Goal: Task Accomplishment & Management: Use online tool/utility

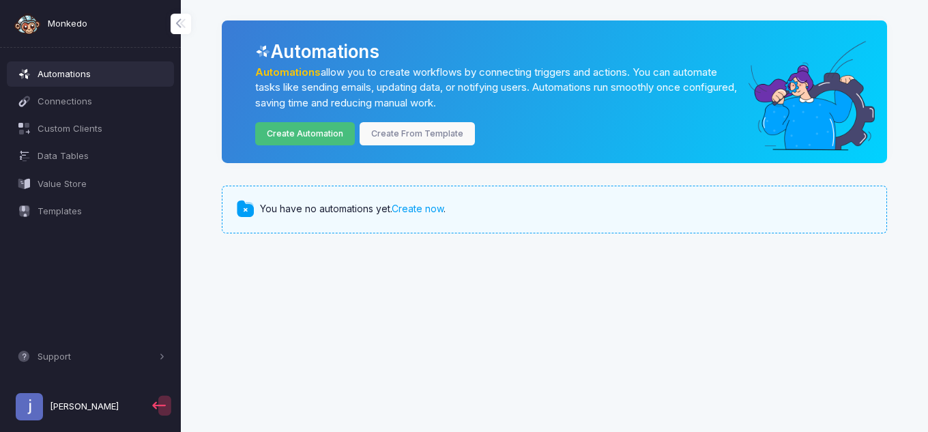
click at [303, 130] on link "Create Automation" at bounding box center [305, 134] width 100 height 24
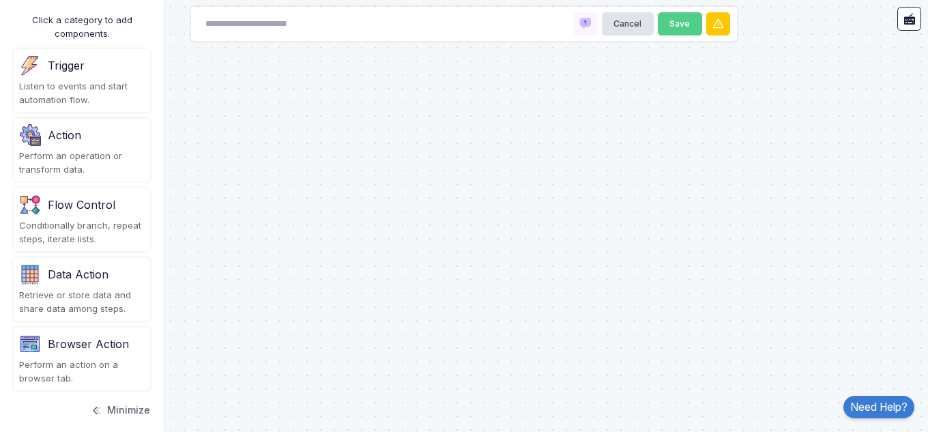
click at [101, 93] on div "Listen to events and start automation flow." at bounding box center [82, 93] width 126 height 27
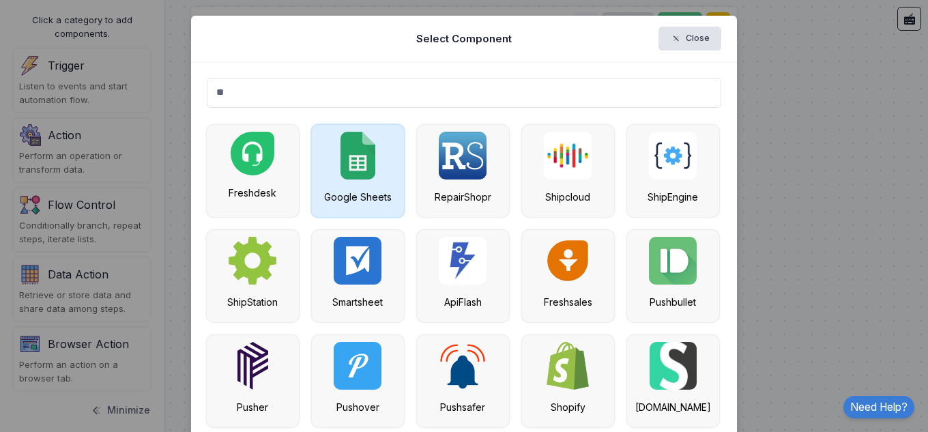
type input "**"
click at [367, 163] on img at bounding box center [358, 156] width 35 height 48
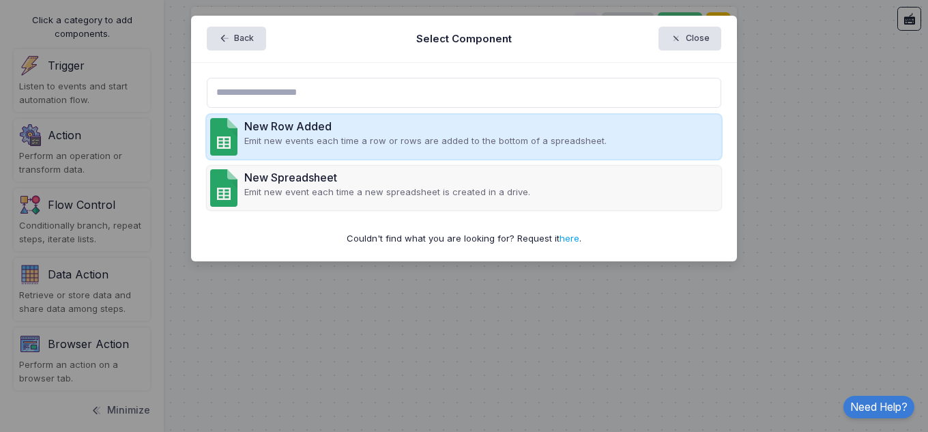
click at [390, 145] on p "Emit new events each time a row or rows are added to the bottom of a spreadshee…" at bounding box center [425, 141] width 362 height 14
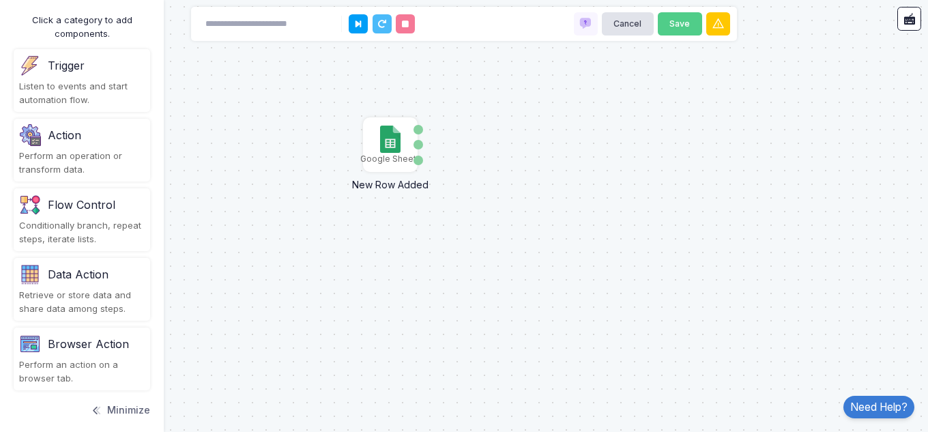
click at [390, 145] on img at bounding box center [390, 139] width 20 height 27
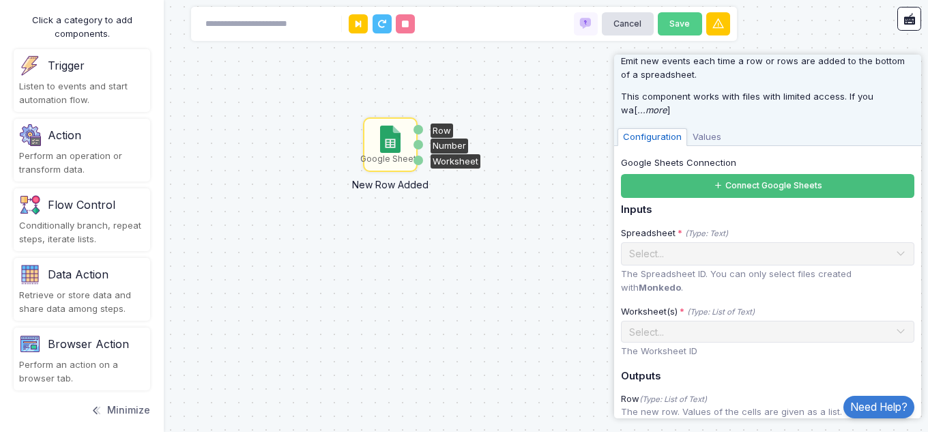
scroll to position [62, 0]
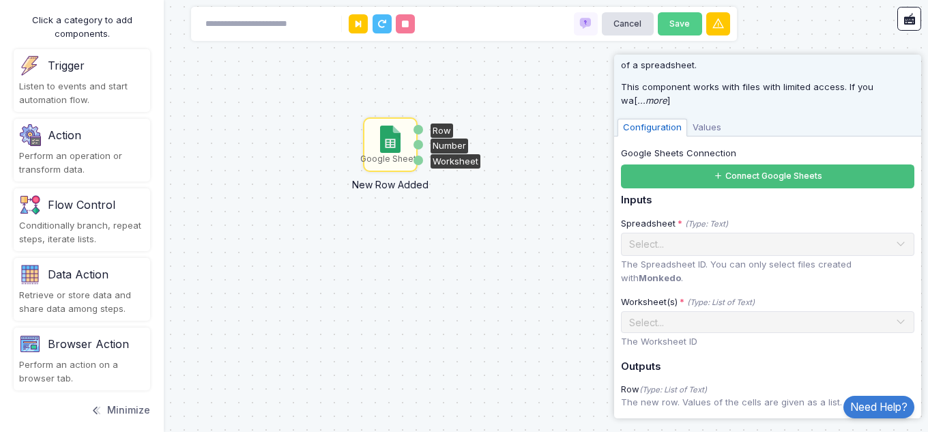
click at [758, 169] on button "Connect Google Sheets" at bounding box center [768, 177] width 294 height 24
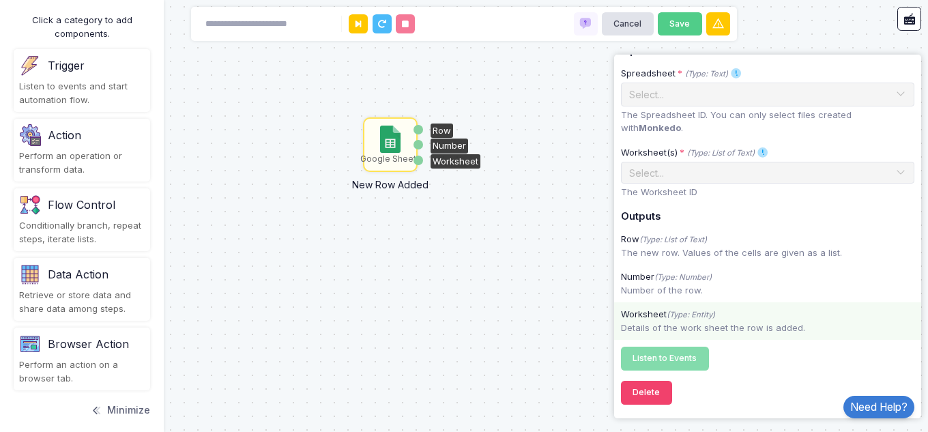
scroll to position [0, 0]
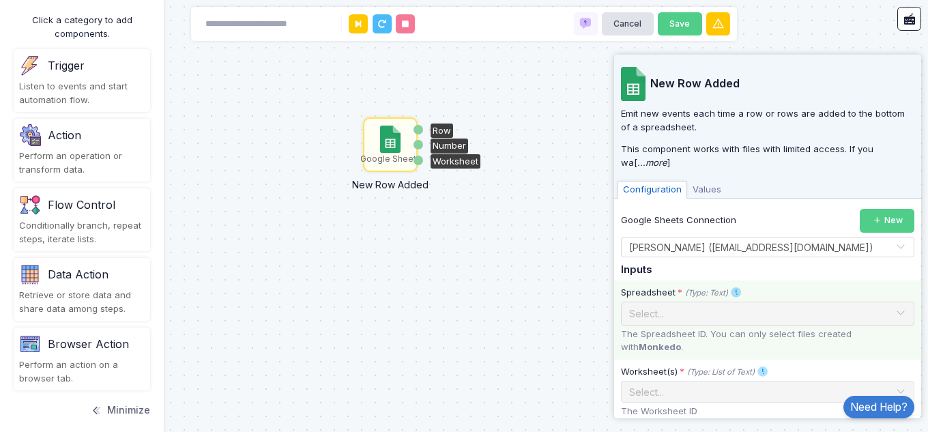
click at [803, 322] on div "Select..." at bounding box center [768, 314] width 294 height 24
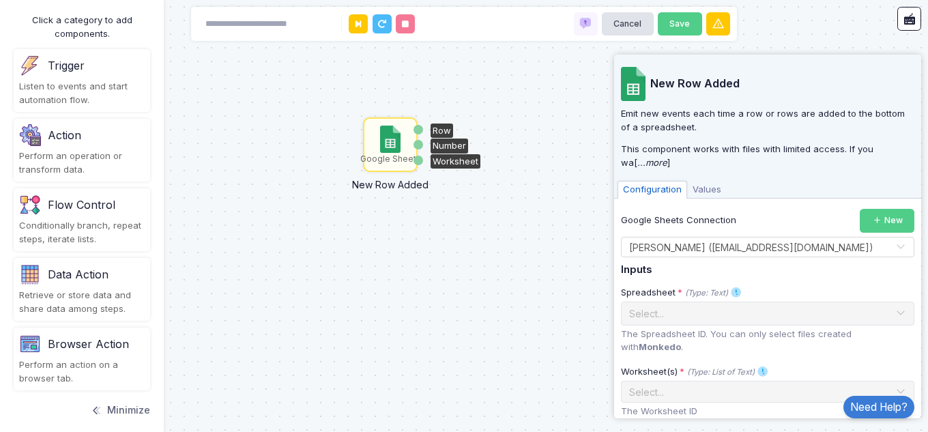
drag, startPoint x: 803, startPoint y: 322, endPoint x: 834, endPoint y: 182, distance: 143.9
click at [834, 182] on div "New Row Added Emit new events each time a row or rows are added to the bottom o…" at bounding box center [768, 343] width 294 height 576
click at [416, 136] on div "Row Number Worksheet" at bounding box center [419, 145] width 10 height 52
drag, startPoint x: 403, startPoint y: 141, endPoint x: 384, endPoint y: 144, distance: 19.4
click at [384, 144] on img at bounding box center [390, 139] width 20 height 27
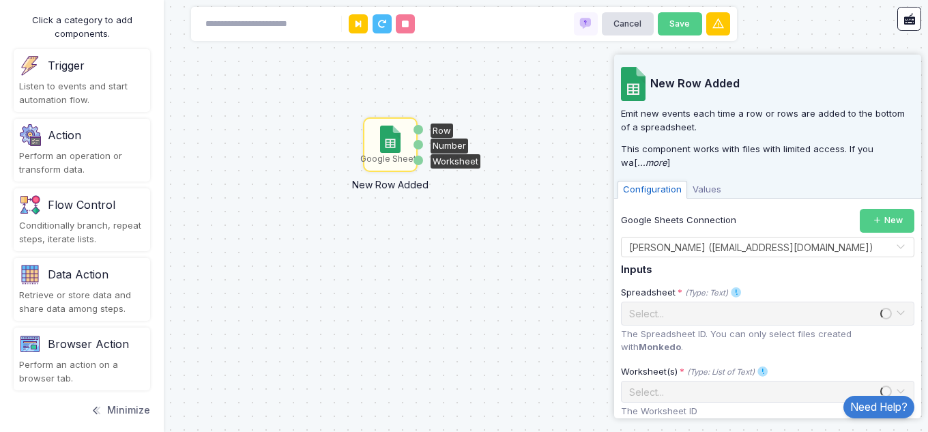
click at [384, 144] on img at bounding box center [390, 139] width 20 height 27
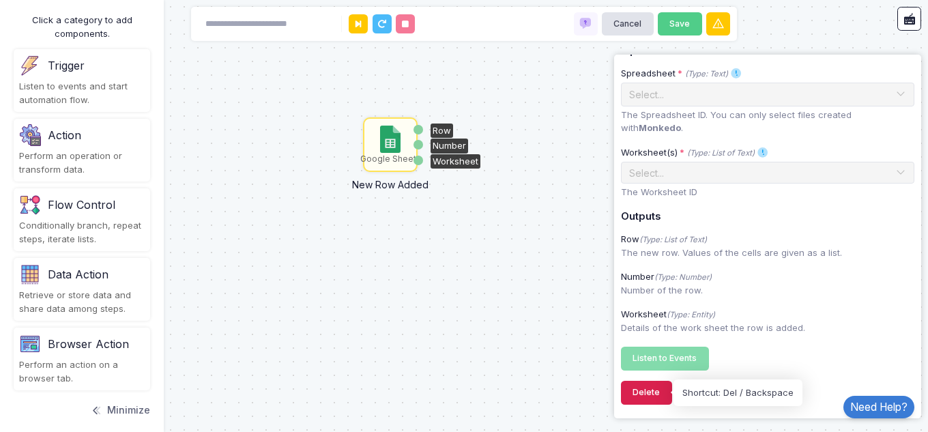
click at [655, 389] on button "Delete" at bounding box center [646, 393] width 51 height 24
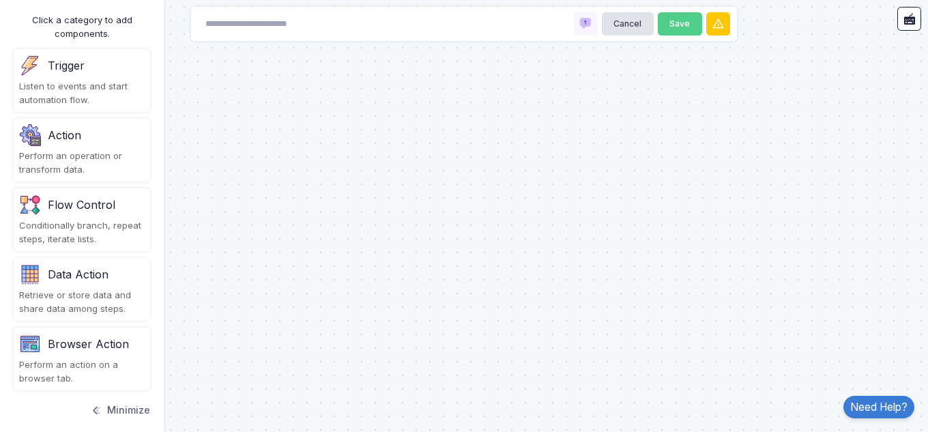
click at [128, 85] on div "Listen to events and start automation flow." at bounding box center [82, 93] width 126 height 27
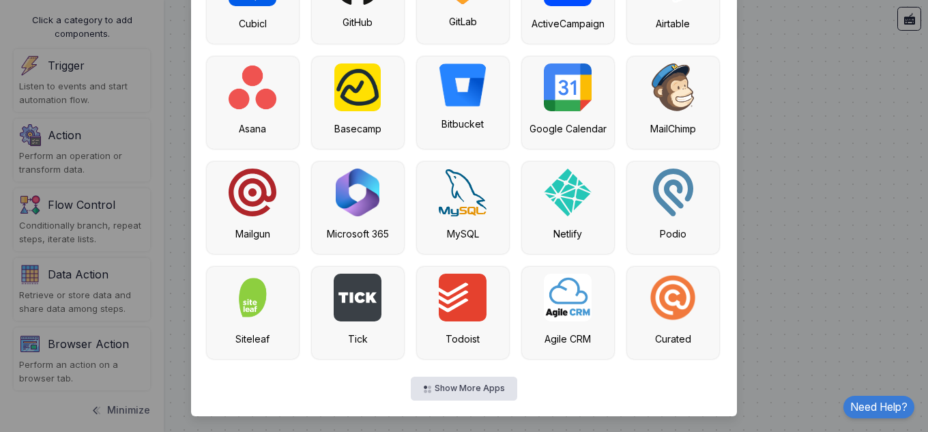
scroll to position [0, 0]
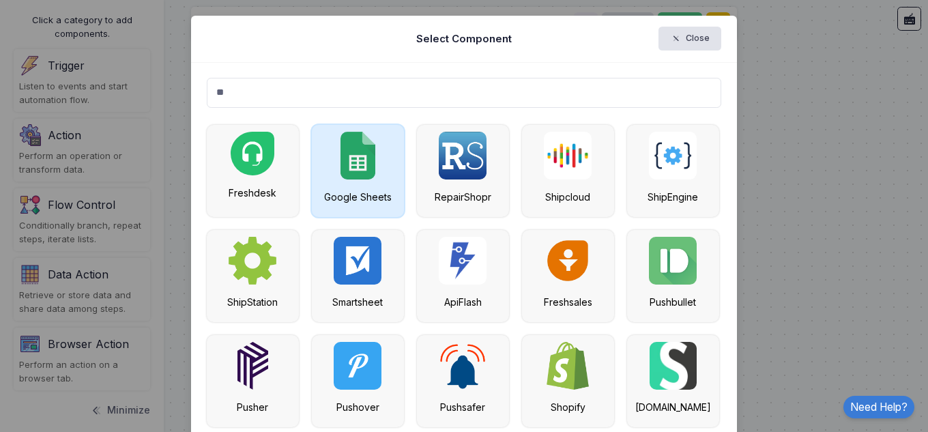
type input "**"
click at [365, 169] on img at bounding box center [358, 156] width 35 height 48
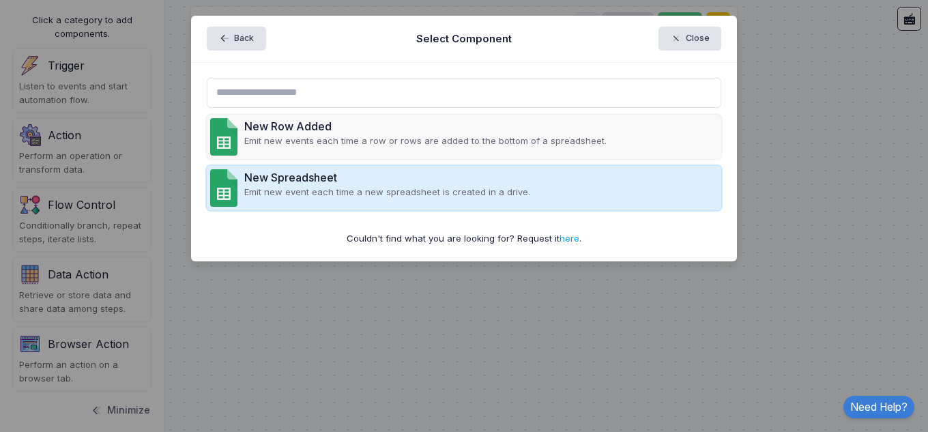
click at [337, 183] on div "New Spreadsheet" at bounding box center [387, 177] width 286 height 16
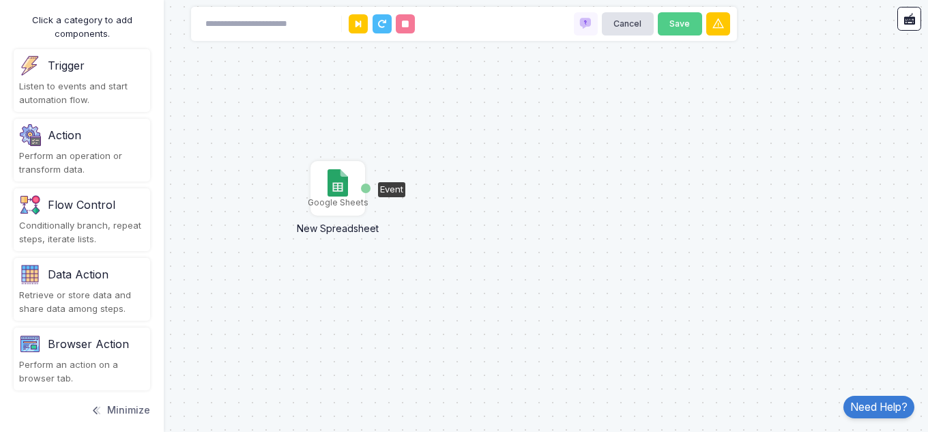
click at [338, 188] on img at bounding box center [338, 182] width 20 height 27
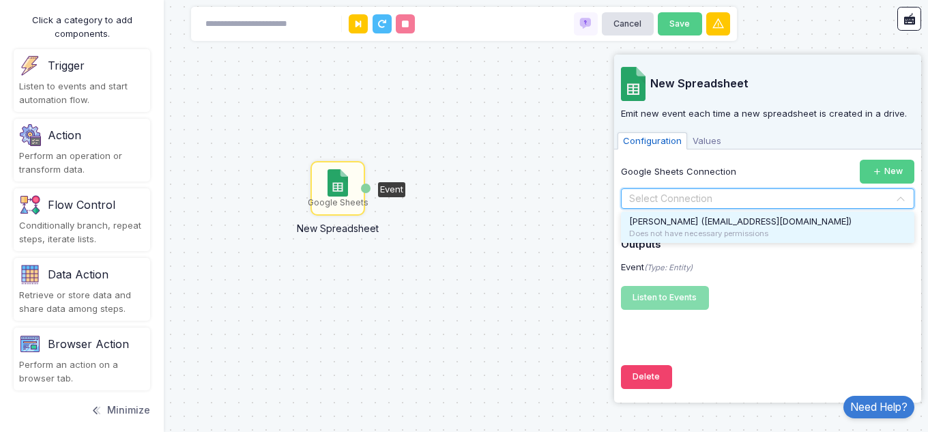
click at [763, 200] on input "text" at bounding box center [754, 199] width 251 height 15
click at [755, 223] on span "[PERSON_NAME] ([EMAIL_ADDRESS][DOMAIN_NAME])" at bounding box center [740, 221] width 223 height 11
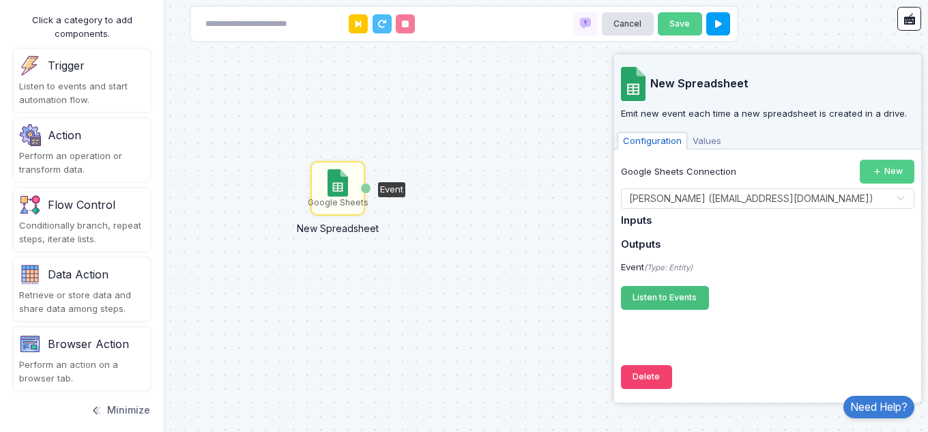
click at [674, 294] on span "Listen to Events" at bounding box center [665, 297] width 64 height 10
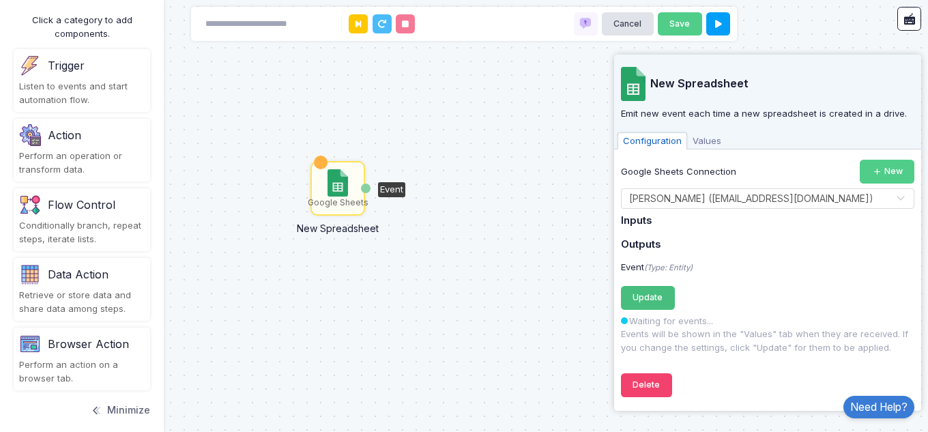
click at [659, 297] on span "Update" at bounding box center [648, 297] width 30 height 10
click at [657, 299] on span "Update" at bounding box center [648, 297] width 30 height 10
click at [726, 332] on p "Waiting for events... Events will be shown in the "Values" tab when they are re…" at bounding box center [768, 335] width 294 height 40
click at [661, 295] on span "Update" at bounding box center [648, 297] width 30 height 10
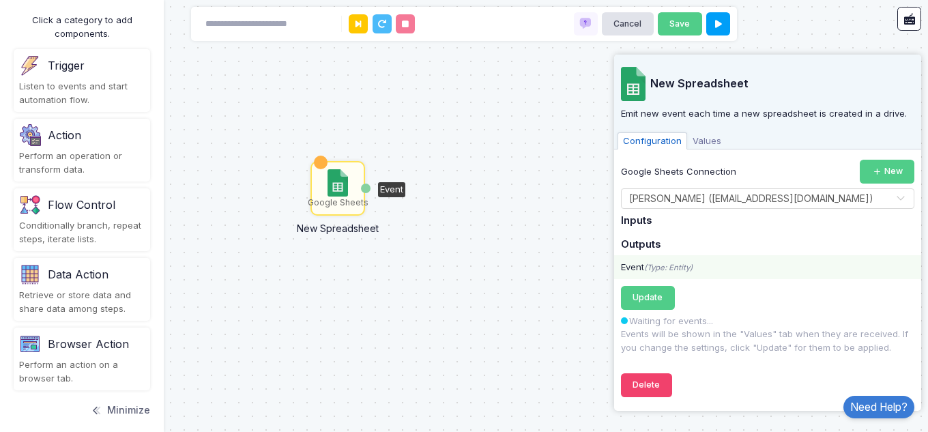
click at [672, 267] on icon "(Type: Entity)" at bounding box center [668, 268] width 48 height 10
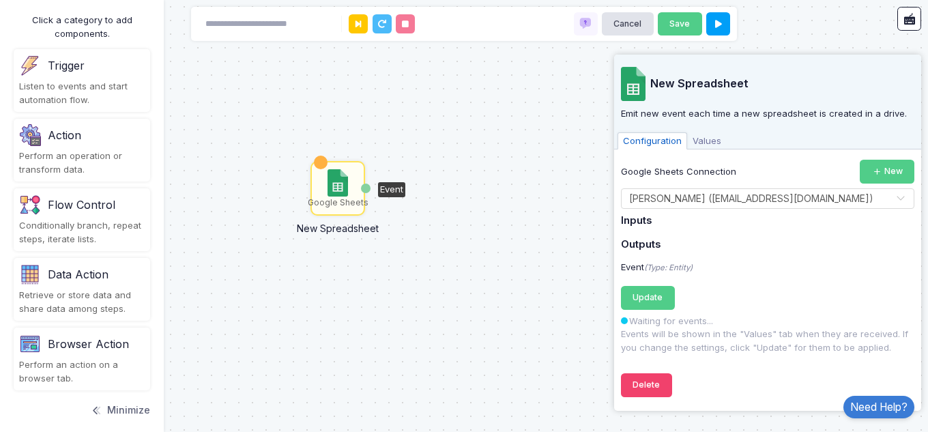
click at [664, 246] on h5 "Outputs" at bounding box center [768, 245] width 294 height 12
drag, startPoint x: 664, startPoint y: 246, endPoint x: 655, endPoint y: 220, distance: 27.6
click at [655, 220] on div "Google Sheets Connection New Select Connection × [PERSON_NAME] ([EMAIL_ADDRESS]…" at bounding box center [768, 257] width 294 height 195
click at [700, 142] on span "Values" at bounding box center [707, 141] width 40 height 18
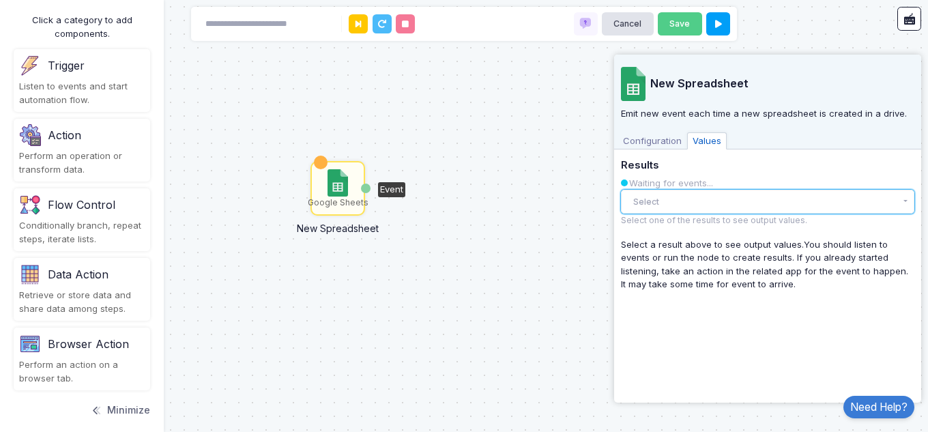
click at [696, 201] on button "Select" at bounding box center [768, 202] width 294 height 24
click at [696, 228] on div "There are no results yet." at bounding box center [768, 229] width 294 height 29
click at [671, 143] on span "Configuration" at bounding box center [653, 141] width 70 height 18
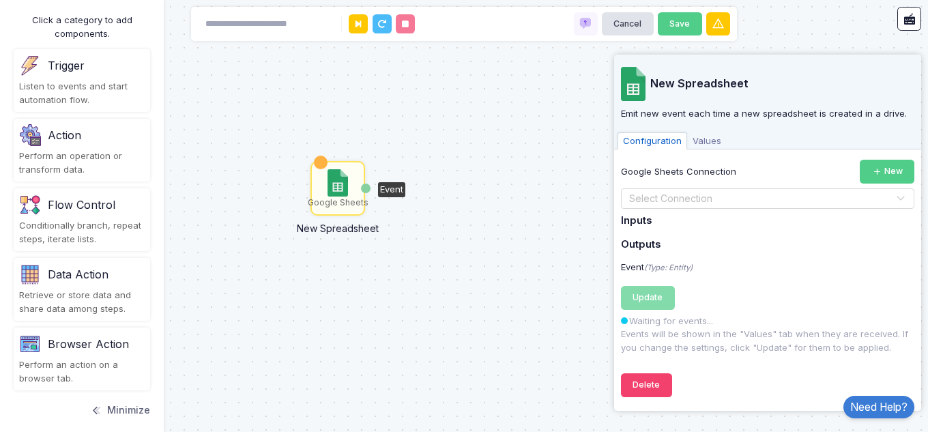
click at [593, 203] on div "Google Sheets New Spreadsheet Event" at bounding box center [464, 216] width 928 height 432
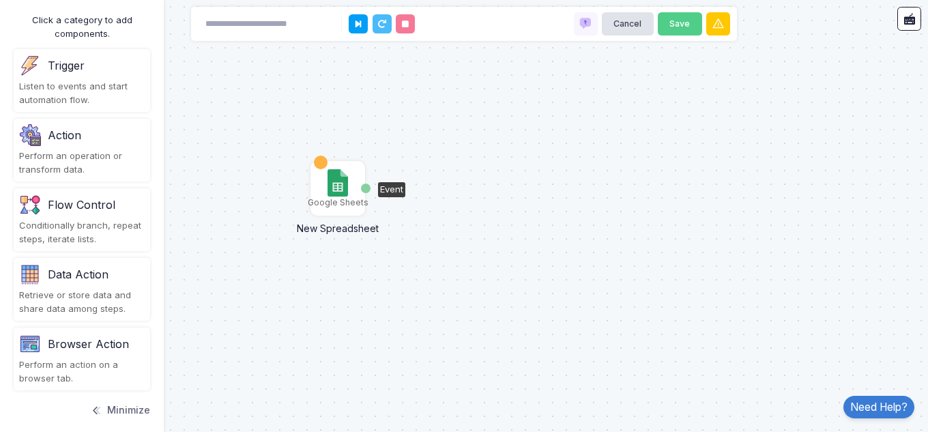
click at [337, 203] on div "Google Sheets" at bounding box center [338, 203] width 61 height 12
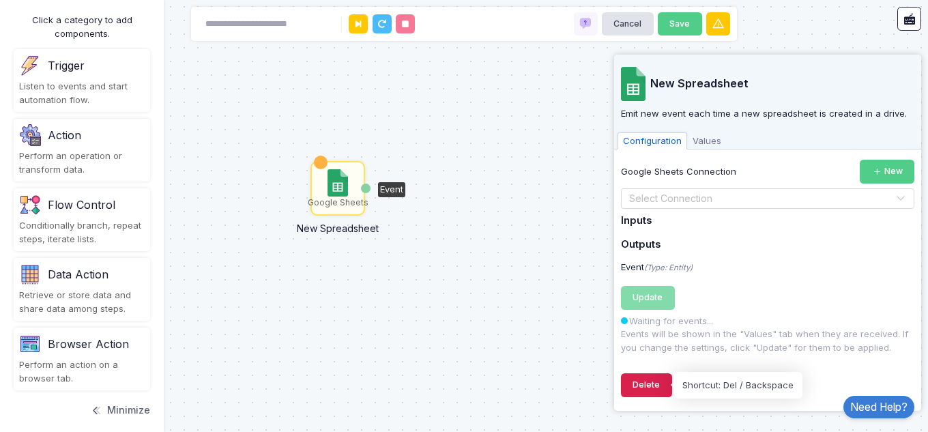
click at [653, 388] on button "Delete" at bounding box center [646, 385] width 51 height 24
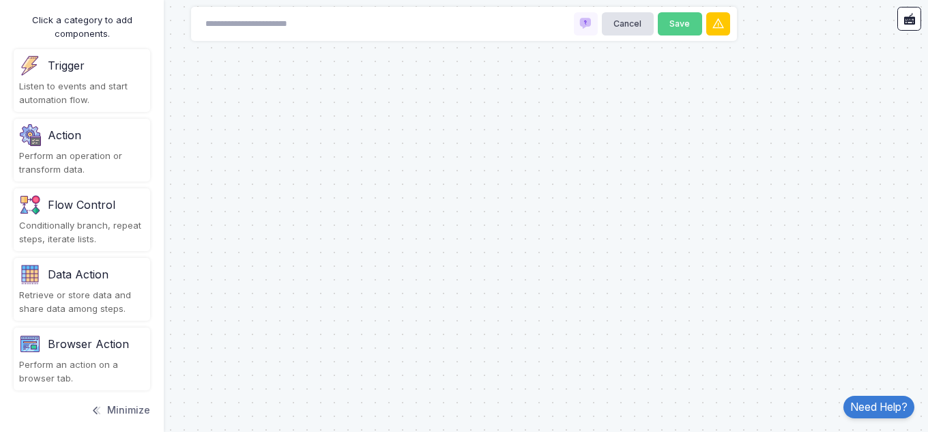
click at [112, 72] on div "Trigger" at bounding box center [82, 66] width 126 height 22
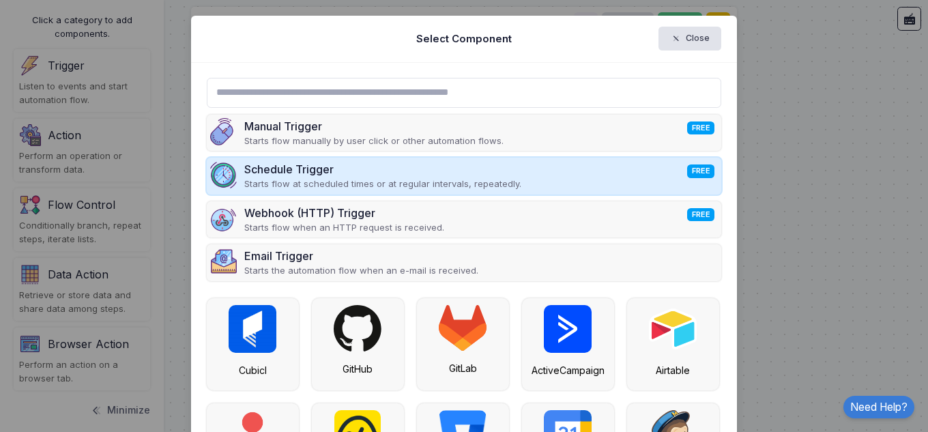
click at [345, 183] on p "Starts flow at scheduled times or at regular intervals, repeatedly." at bounding box center [382, 184] width 277 height 14
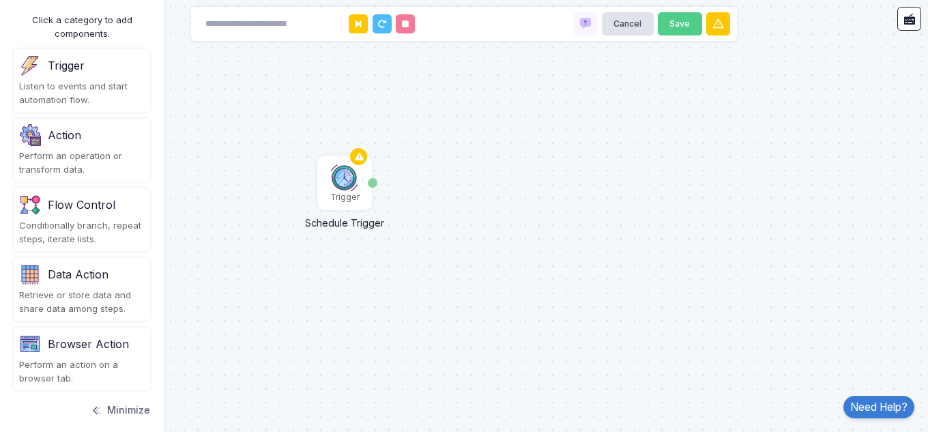
click at [345, 183] on img at bounding box center [344, 177] width 27 height 27
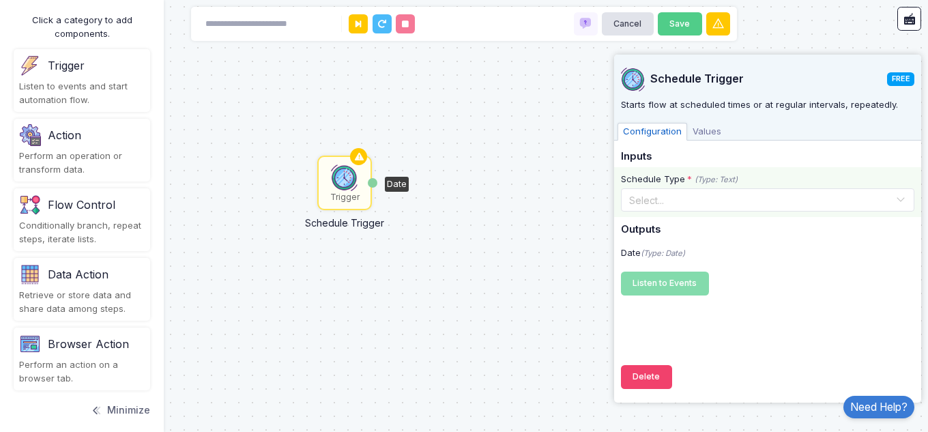
click at [737, 201] on input "text" at bounding box center [754, 199] width 251 height 15
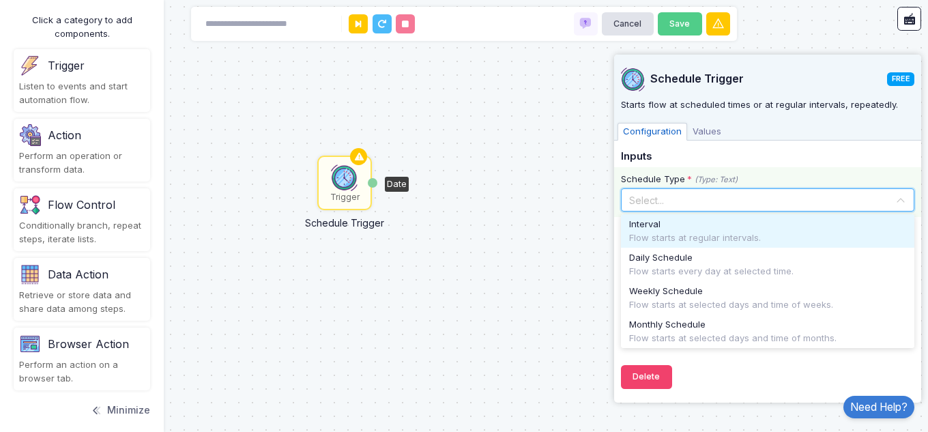
click at [748, 236] on div "Flow starts at regular intervals." at bounding box center [767, 238] width 277 height 14
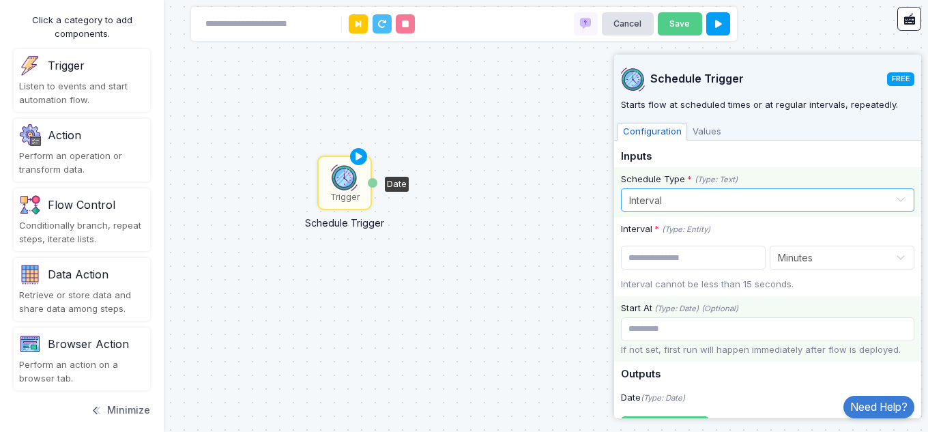
scroll to position [70, 0]
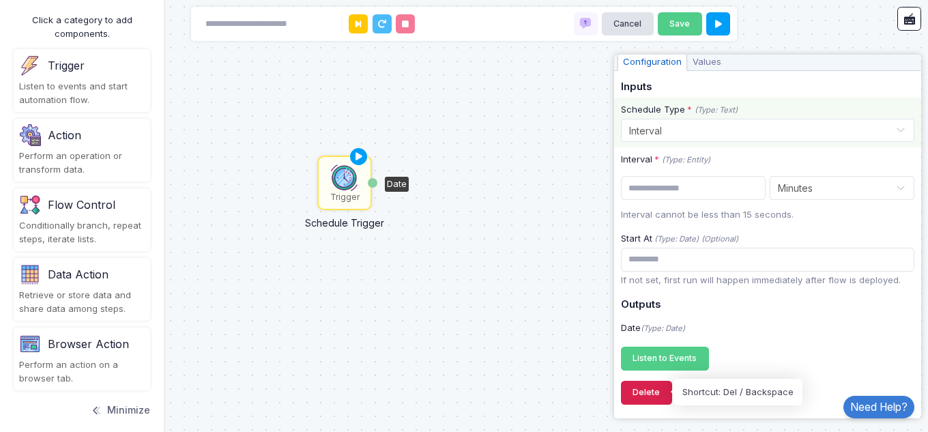
click at [658, 384] on button "Delete" at bounding box center [646, 393] width 51 height 24
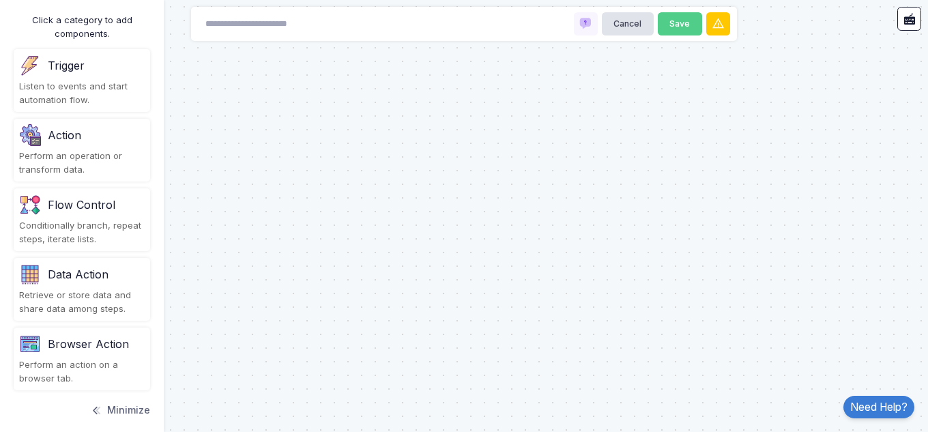
click at [40, 65] on img at bounding box center [30, 66] width 22 height 22
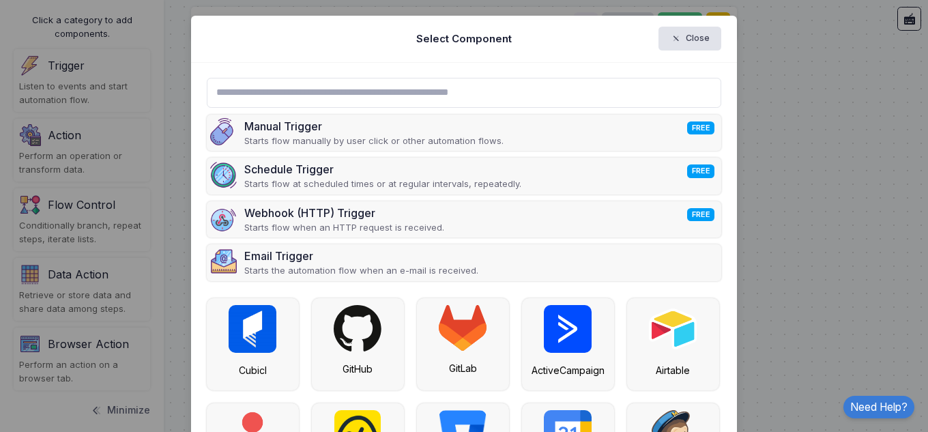
click at [322, 98] on input "text" at bounding box center [464, 93] width 515 height 30
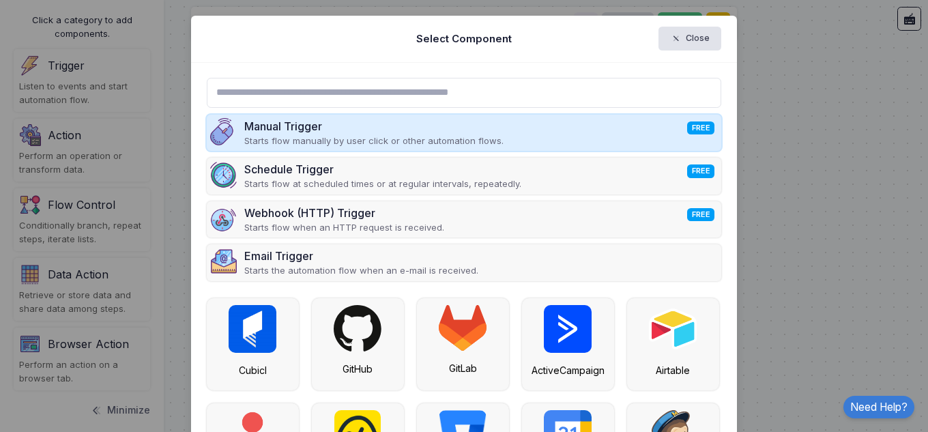
click at [315, 139] on p "Starts flow manually by user click or other automation flows." at bounding box center [373, 141] width 259 height 14
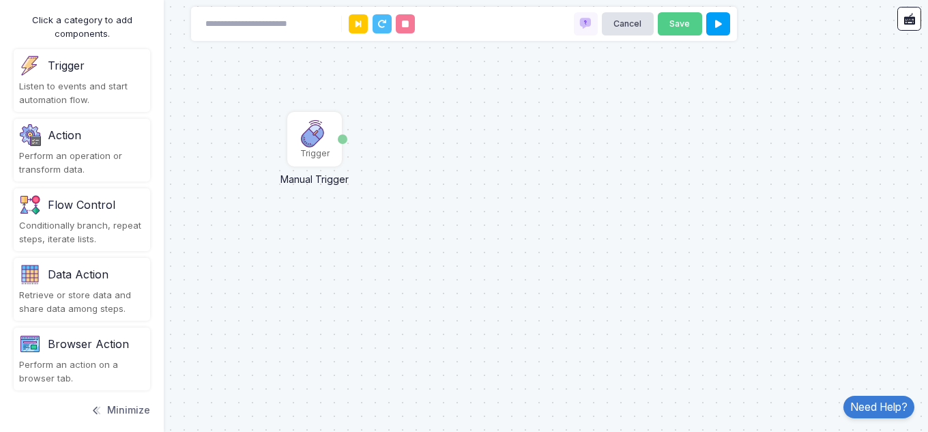
click at [315, 139] on img at bounding box center [314, 133] width 27 height 27
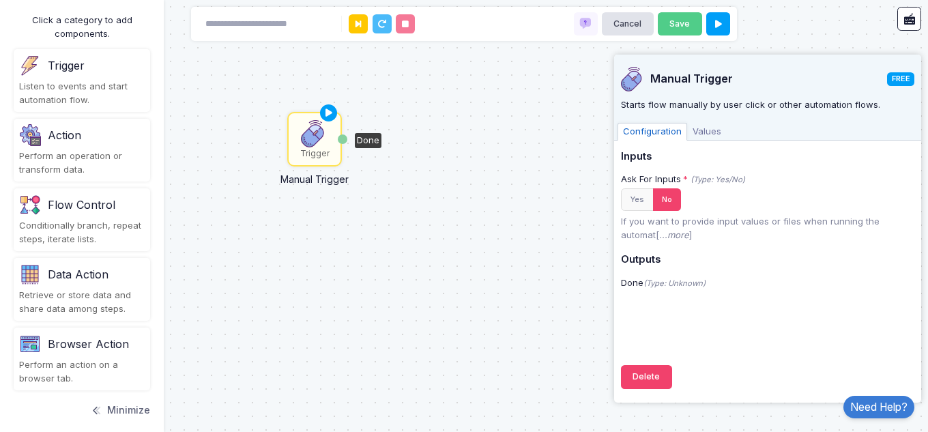
click at [362, 163] on div "Trigger Manual Trigger Done" at bounding box center [464, 216] width 928 height 432
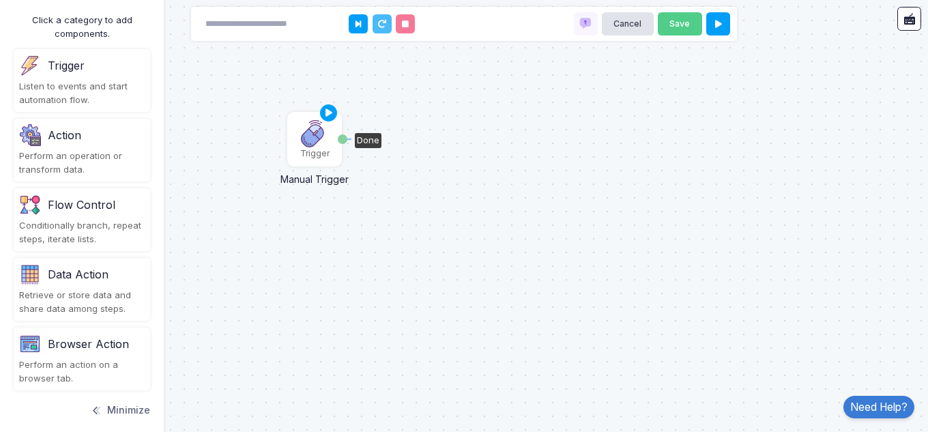
click at [343, 139] on div "Done" at bounding box center [343, 139] width 10 height 10
drag, startPoint x: 339, startPoint y: 139, endPoint x: 492, endPoint y: 128, distance: 152.6
click at [182, 132] on div "Trigger Manual Trigger Done" at bounding box center [464, 216] width 928 height 432
click at [74, 158] on div "Perform an operation or transform data." at bounding box center [82, 163] width 126 height 27
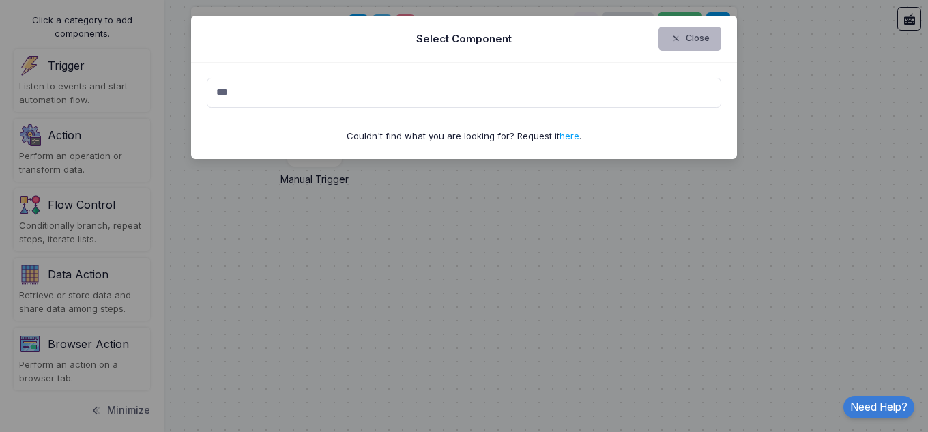
type input "***"
click at [689, 37] on button "Close" at bounding box center [690, 39] width 63 height 24
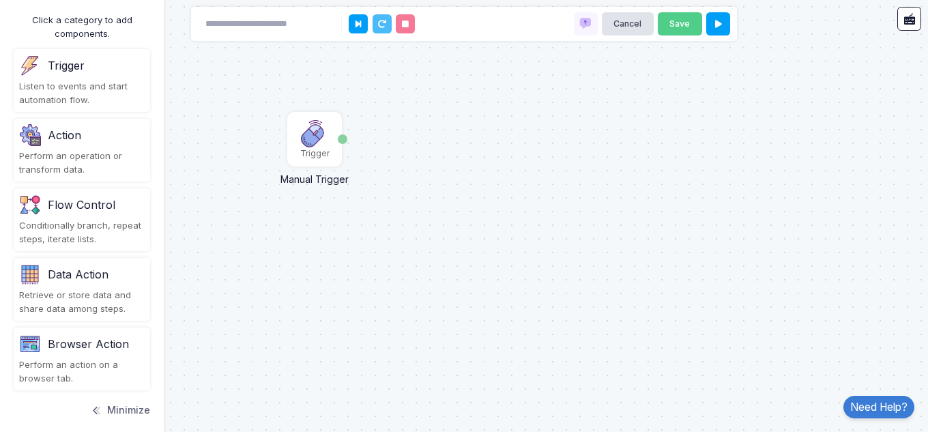
click at [106, 89] on div "Listen to events and start automation flow." at bounding box center [82, 93] width 126 height 27
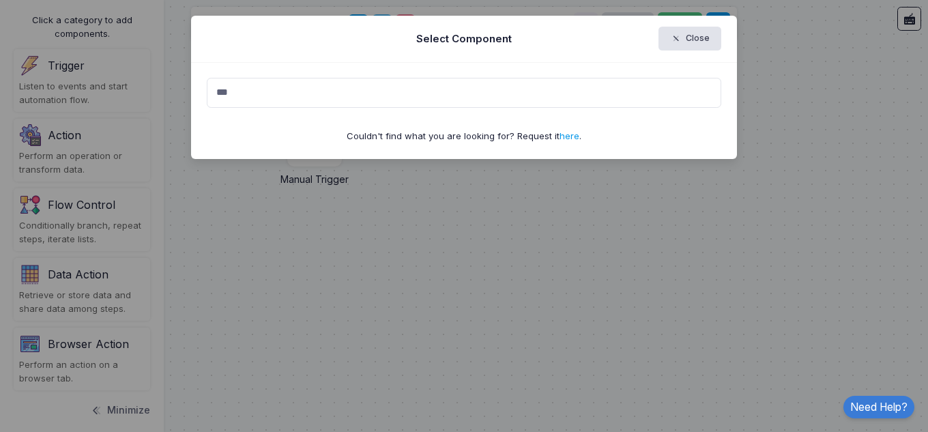
type input "***"
click at [573, 137] on link "here" at bounding box center [570, 135] width 20 height 11
click at [687, 40] on button "Close" at bounding box center [690, 39] width 63 height 24
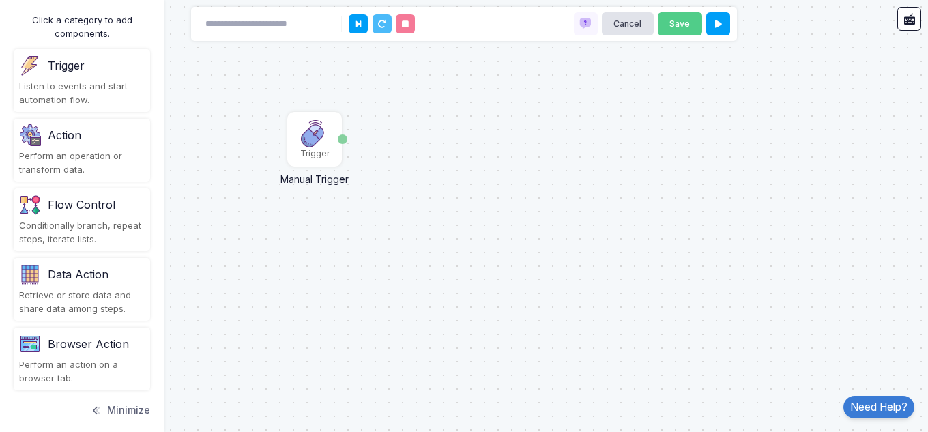
click at [114, 211] on div "Flow Control" at bounding box center [82, 205] width 126 height 22
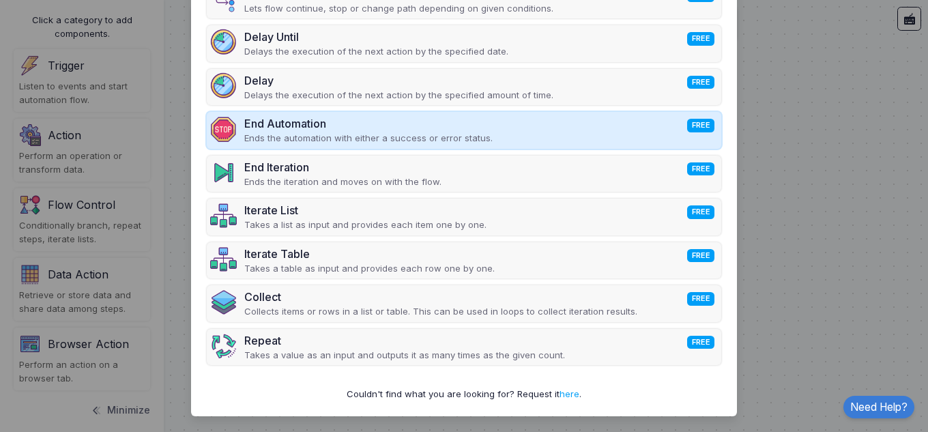
scroll to position [0, 0]
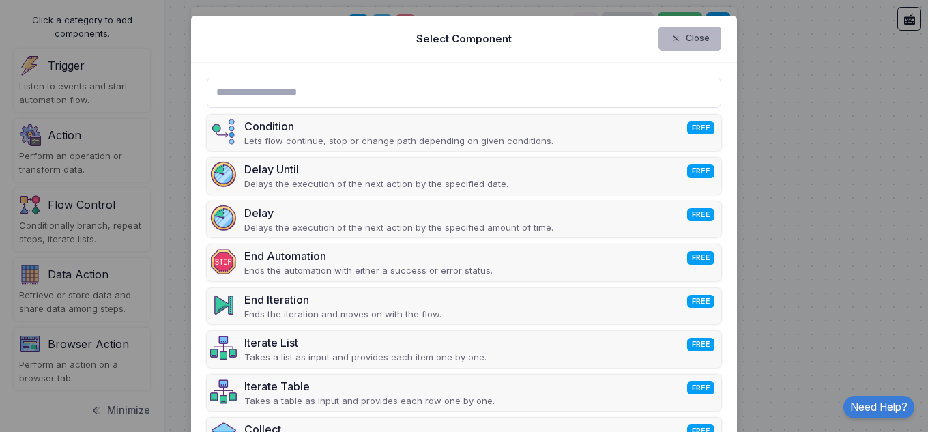
click at [683, 35] on span "button" at bounding box center [683, 39] width 0 height 12
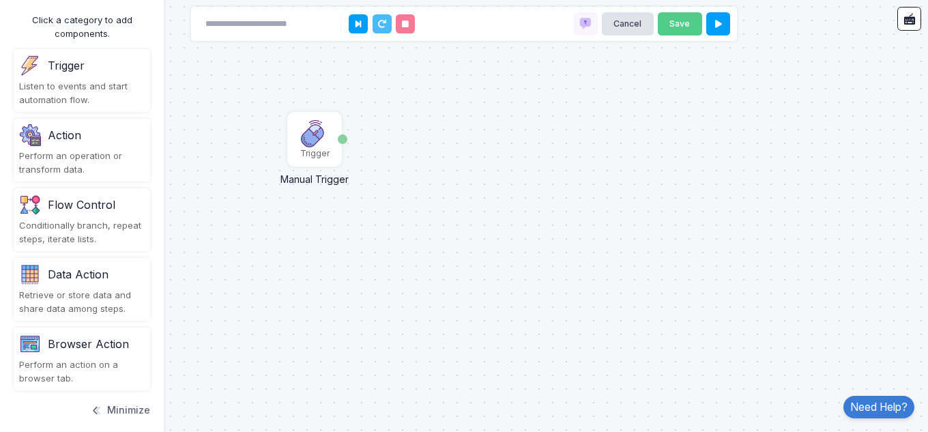
click at [107, 281] on div "Data Action" at bounding box center [78, 274] width 61 height 16
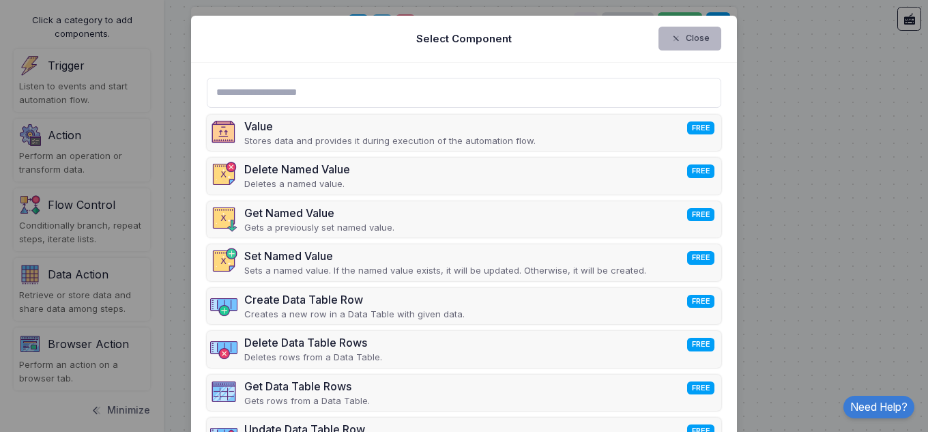
click at [693, 45] on button "Close" at bounding box center [690, 39] width 63 height 24
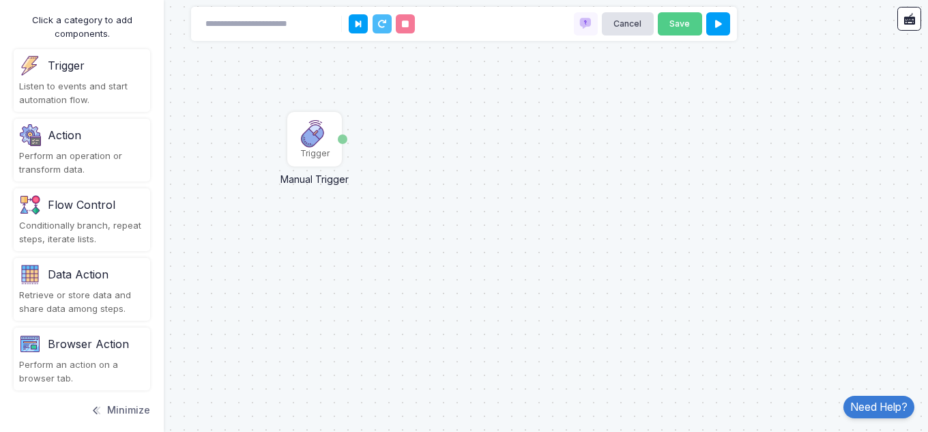
click at [75, 360] on div "Perform an action on a browser tab." at bounding box center [82, 371] width 126 height 27
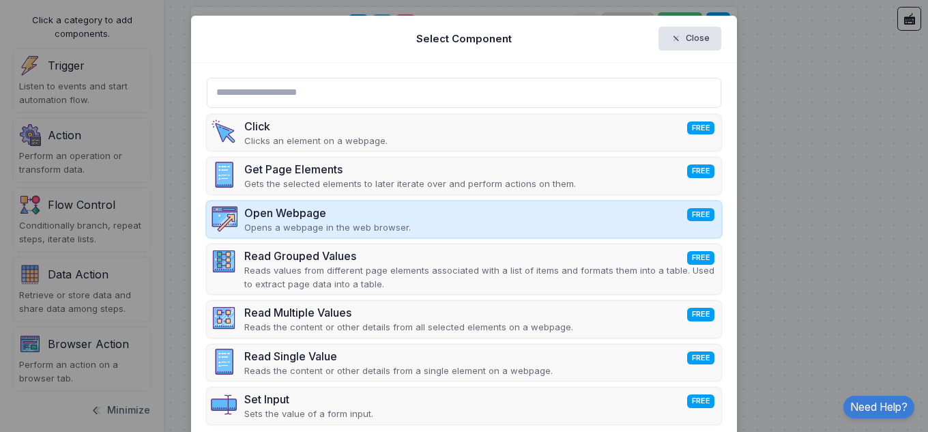
scroll to position [59, 0]
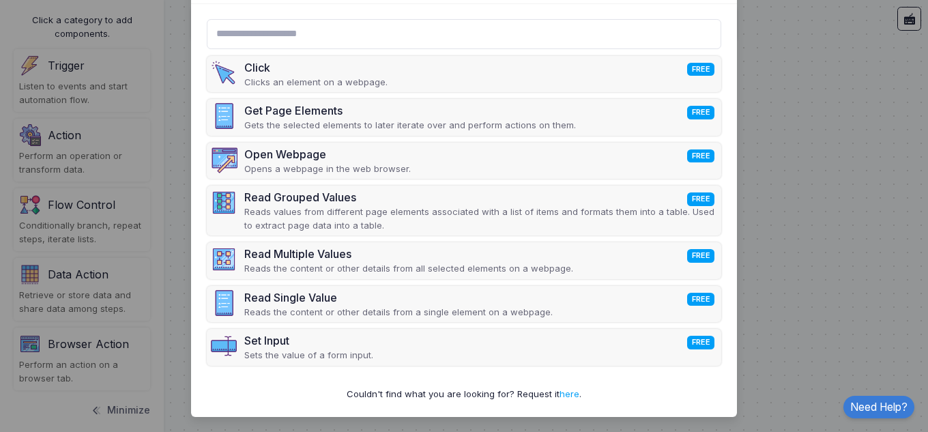
click at [467, 36] on input "text" at bounding box center [464, 34] width 515 height 30
click at [430, 31] on input "text" at bounding box center [464, 34] width 515 height 30
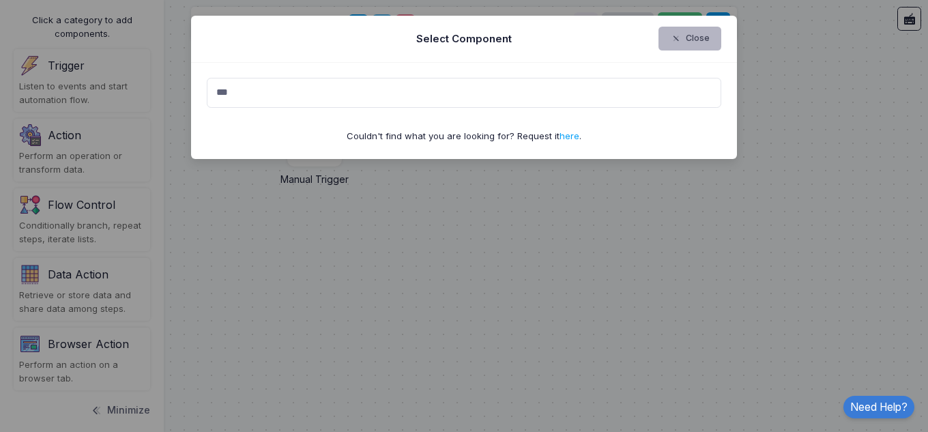
type input "***"
click at [683, 41] on span "button" at bounding box center [683, 39] width 0 height 12
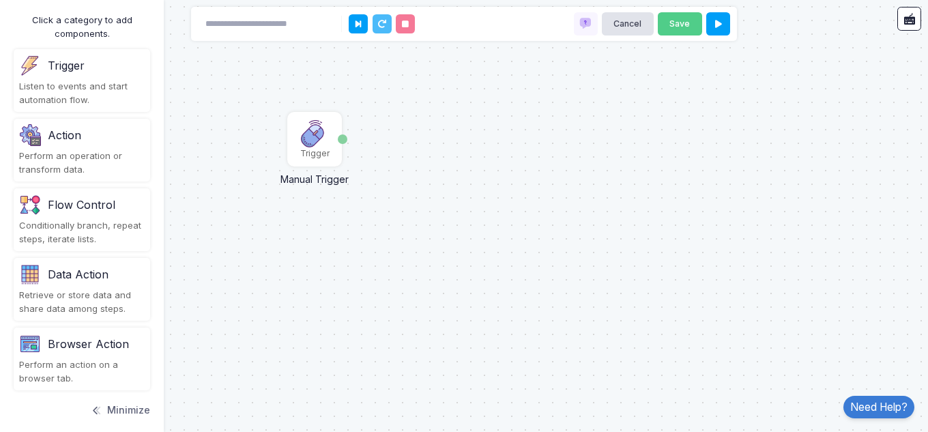
click at [42, 84] on div "Listen to events and start automation flow." at bounding box center [82, 93] width 126 height 27
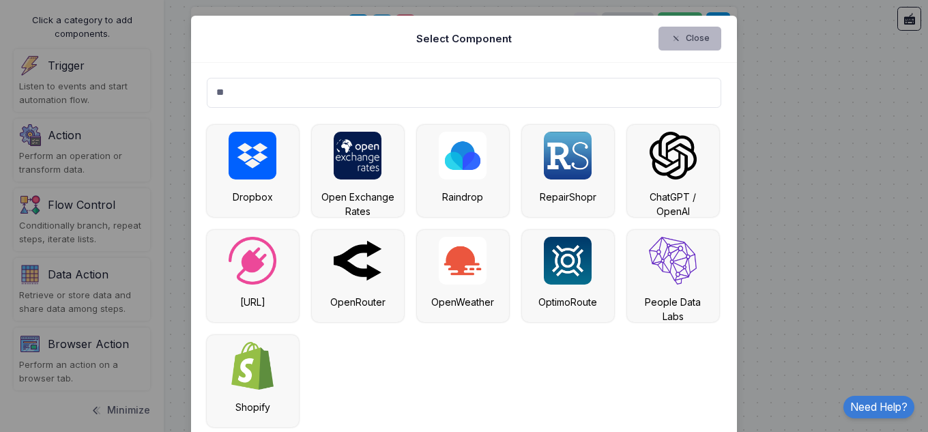
type input "**"
click at [695, 46] on button "Close" at bounding box center [690, 39] width 63 height 24
